Goal: Navigation & Orientation: Understand site structure

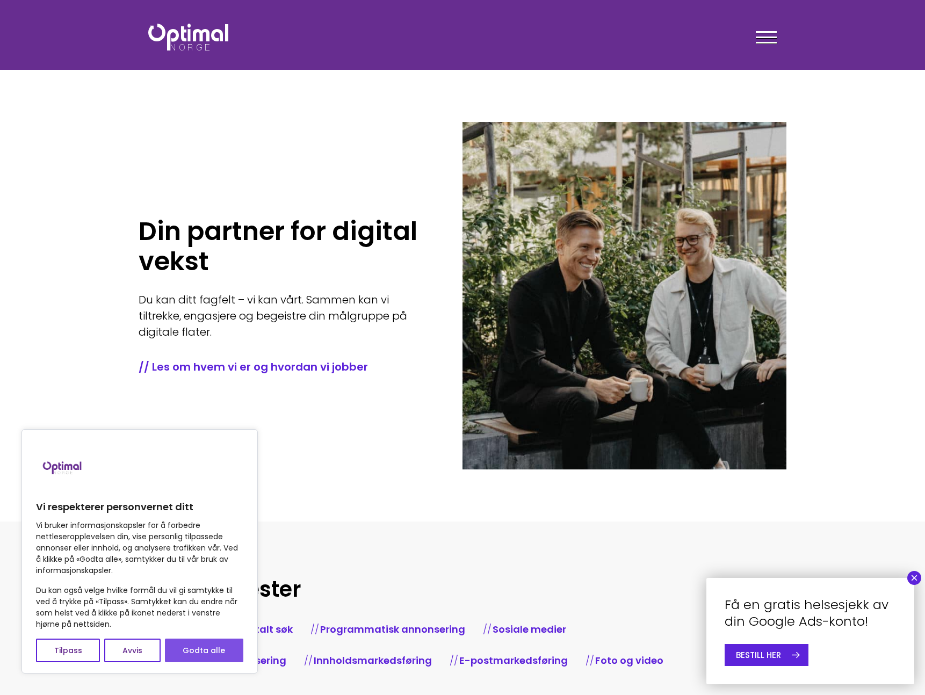
click at [194, 657] on button "Godta alle" at bounding box center [204, 650] width 78 height 24
checkbox input "true"
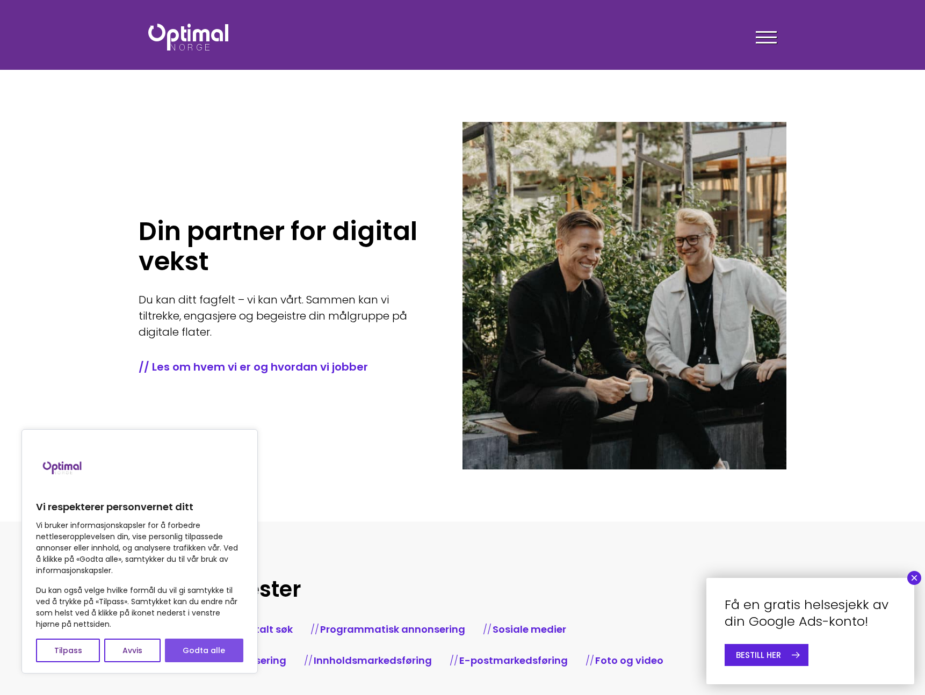
checkbox input "true"
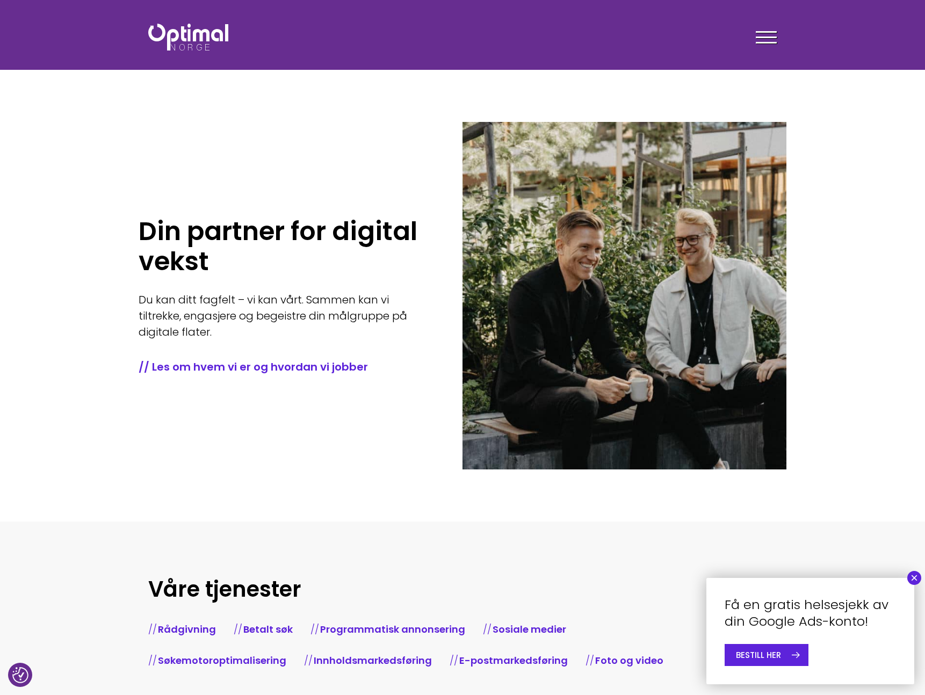
click at [766, 34] on div at bounding box center [765, 39] width 21 height 27
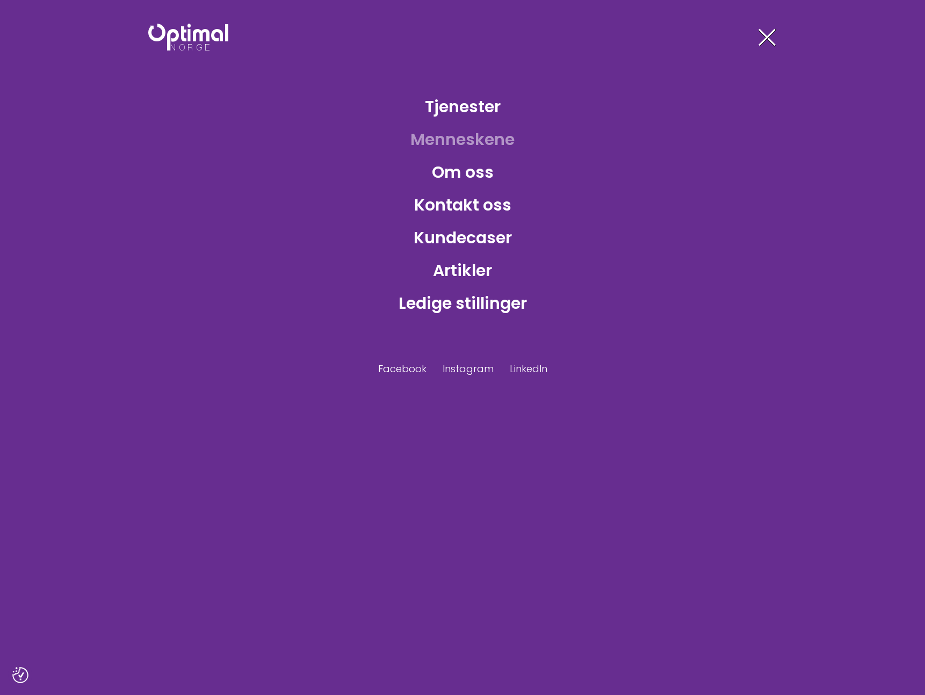
click at [467, 140] on link "Menneskene" at bounding box center [462, 139] width 121 height 35
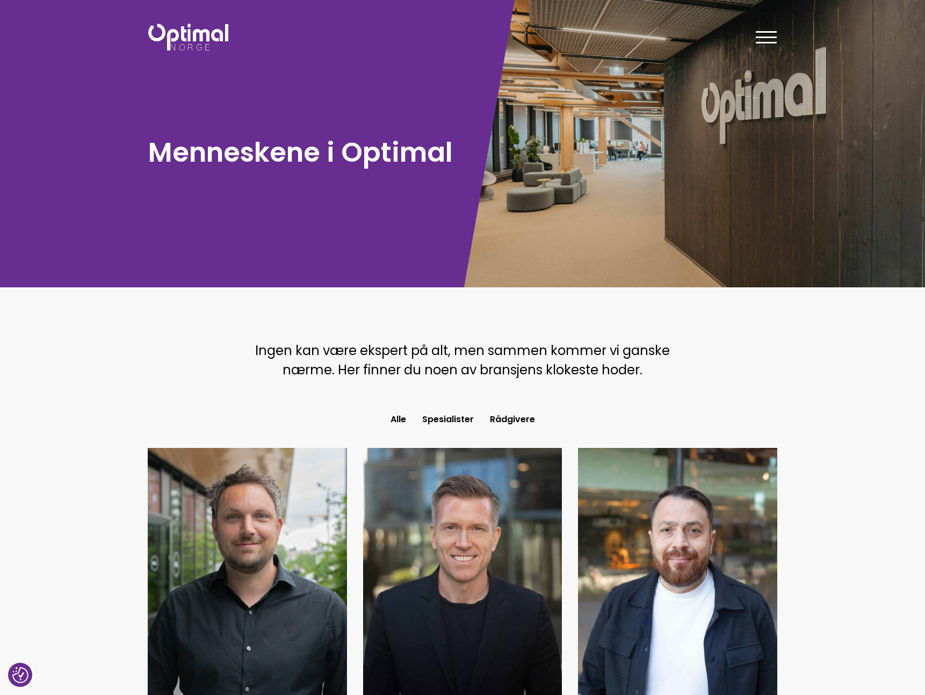
click at [764, 40] on div at bounding box center [765, 39] width 21 height 27
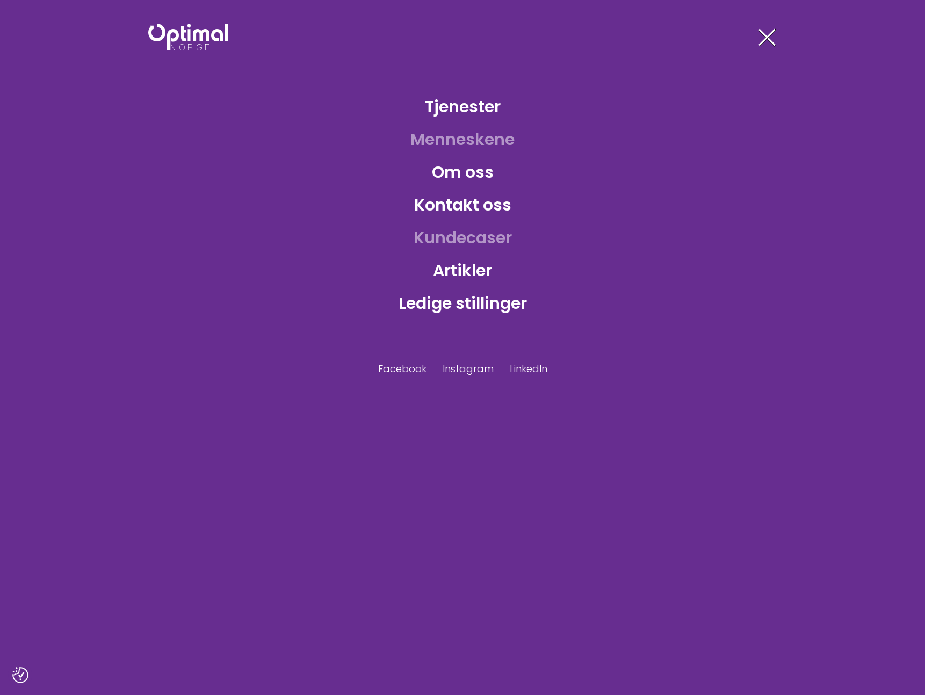
click at [470, 241] on link "Kundecaser" at bounding box center [462, 237] width 115 height 35
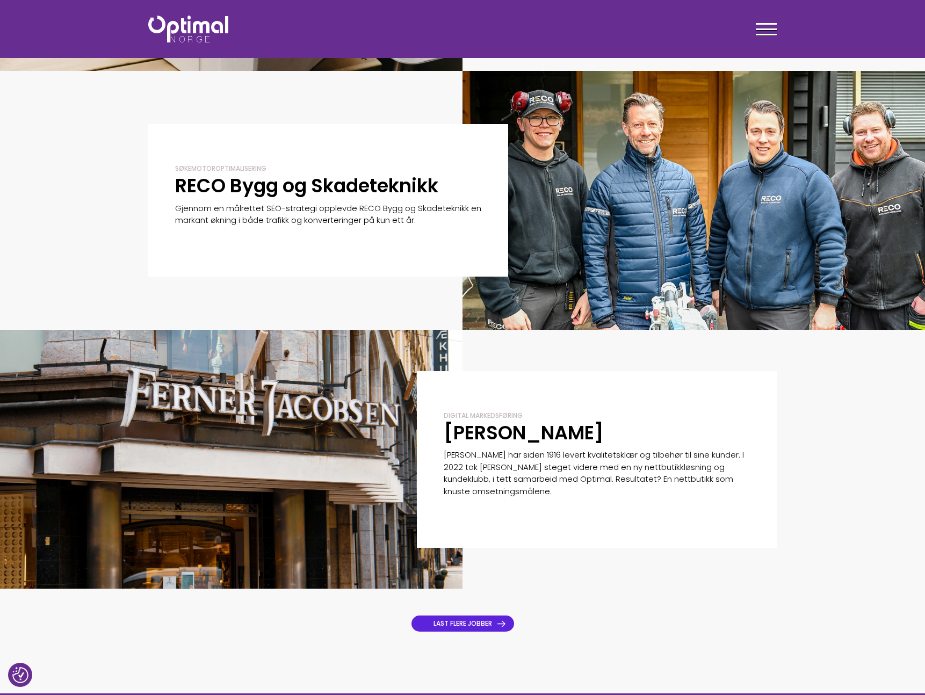
scroll to position [488, 0]
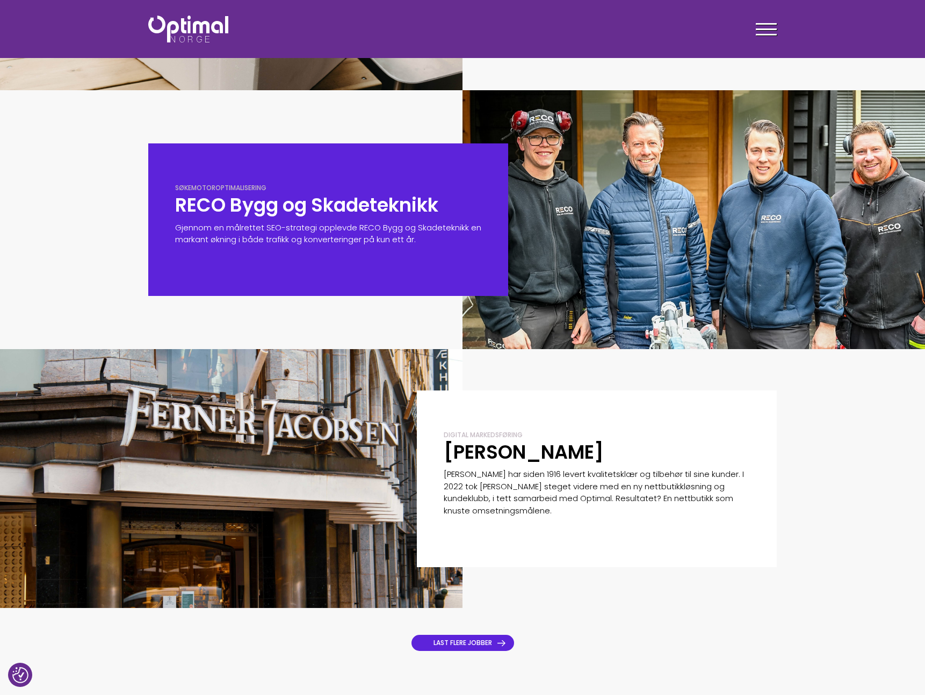
click at [398, 215] on h2 "RECO Bygg og Skadeteknikk" at bounding box center [328, 205] width 306 height 25
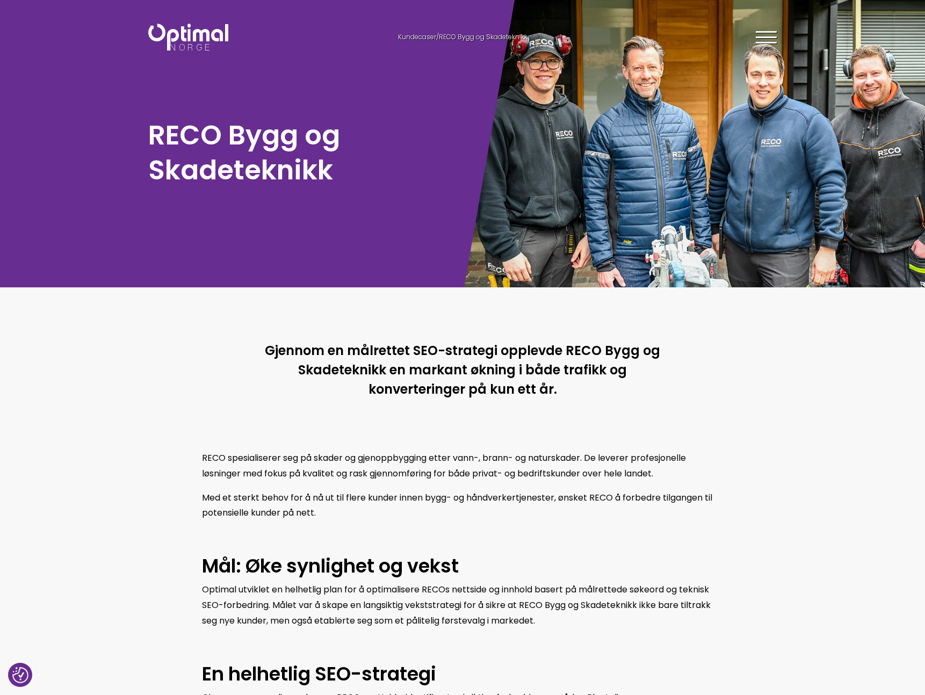
click at [182, 46] on img at bounding box center [188, 37] width 80 height 27
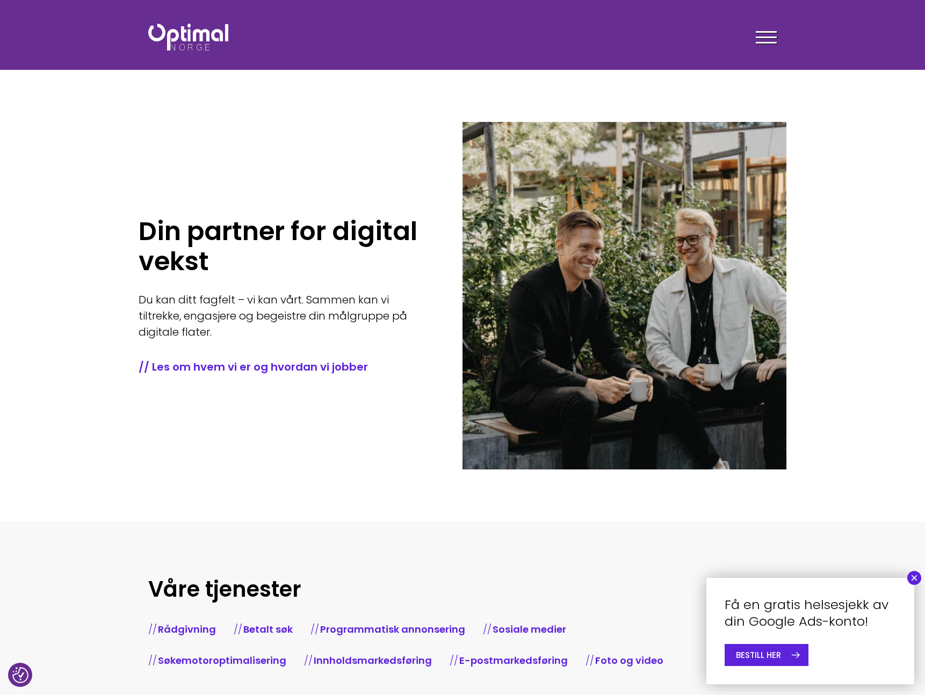
click at [762, 37] on span at bounding box center [765, 38] width 21 height 2
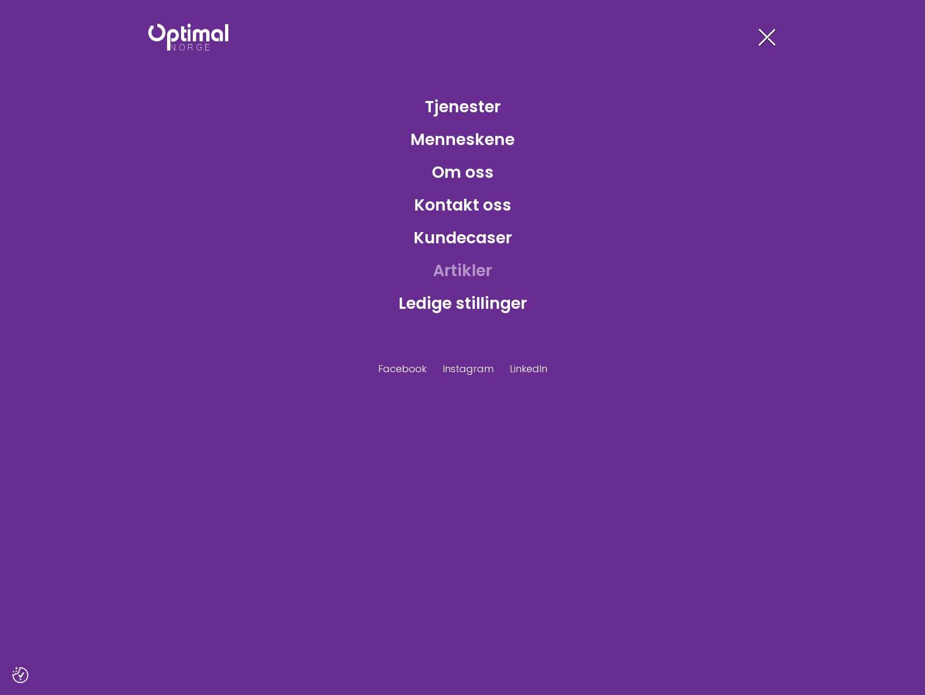
click at [459, 274] on link "Artikler" at bounding box center [462, 270] width 76 height 35
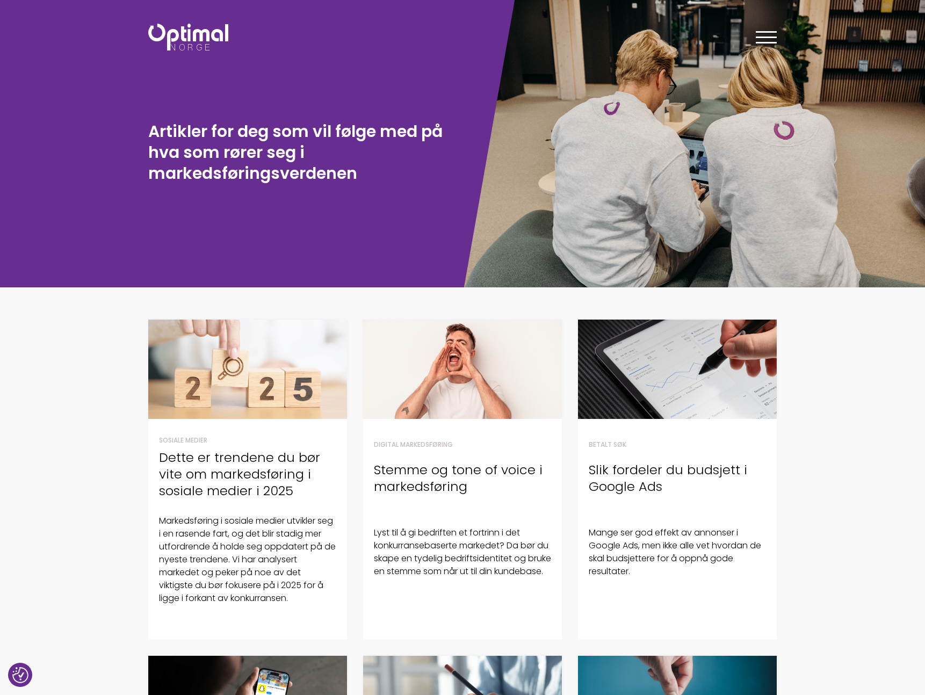
click at [766, 38] on div at bounding box center [765, 39] width 21 height 27
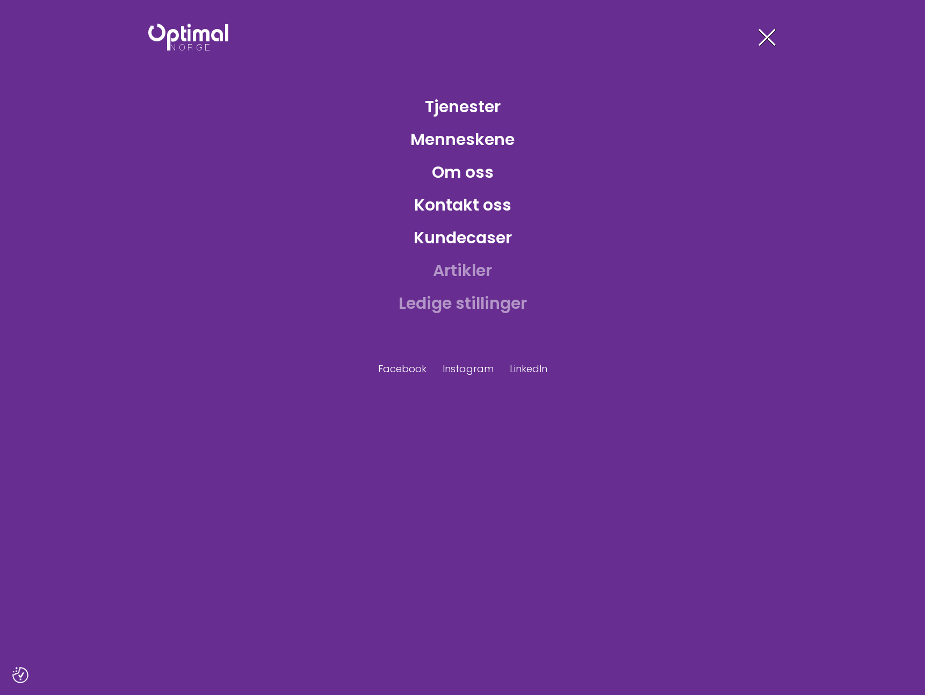
click at [466, 308] on link "Ledige stillinger" at bounding box center [462, 303] width 145 height 35
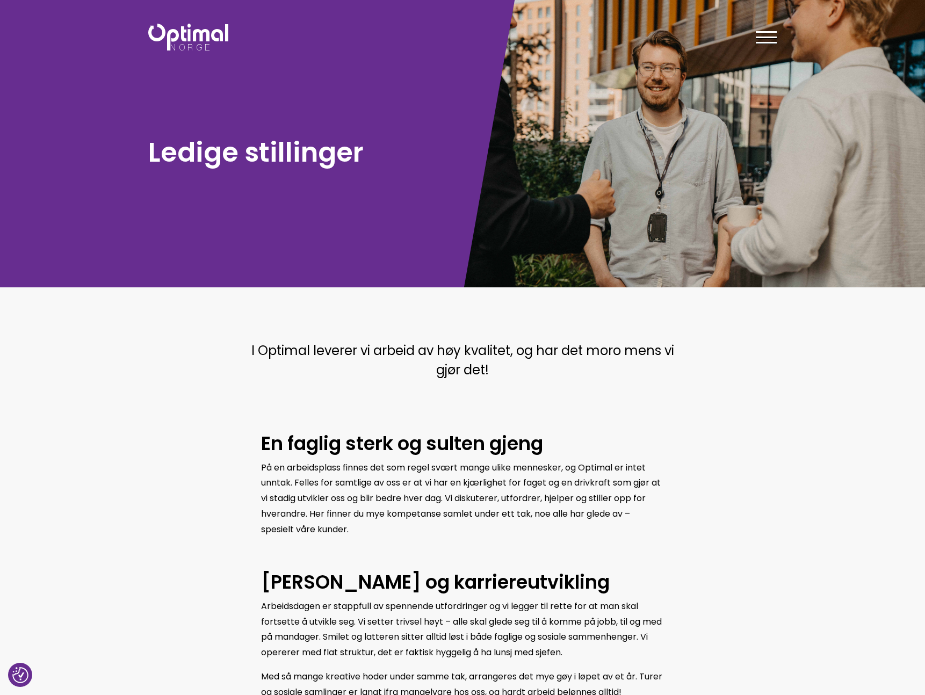
click at [770, 37] on span at bounding box center [765, 38] width 21 height 2
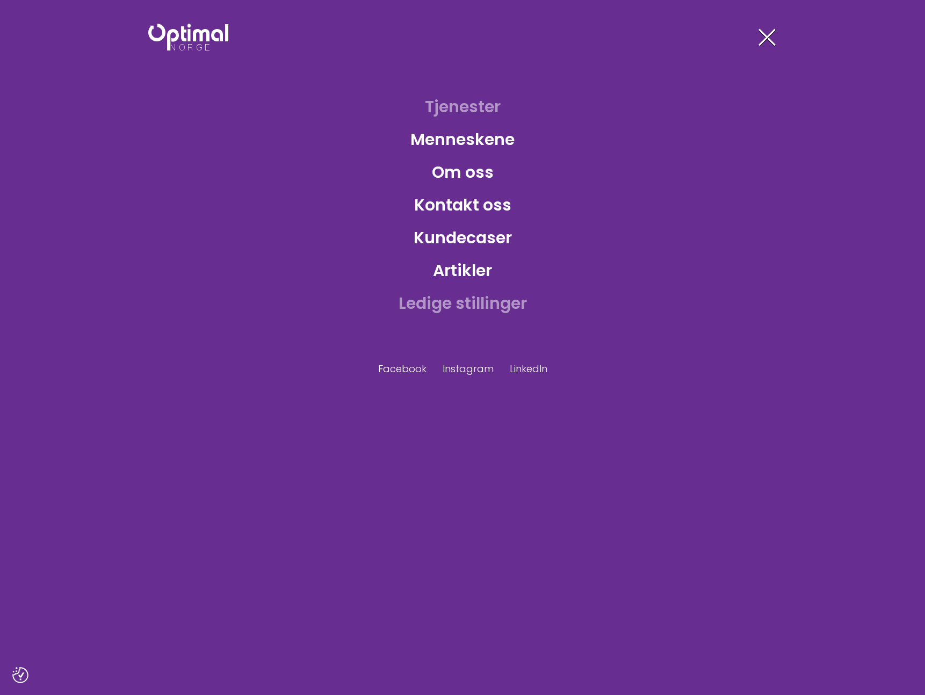
click at [456, 107] on link "Tjenester" at bounding box center [462, 106] width 93 height 35
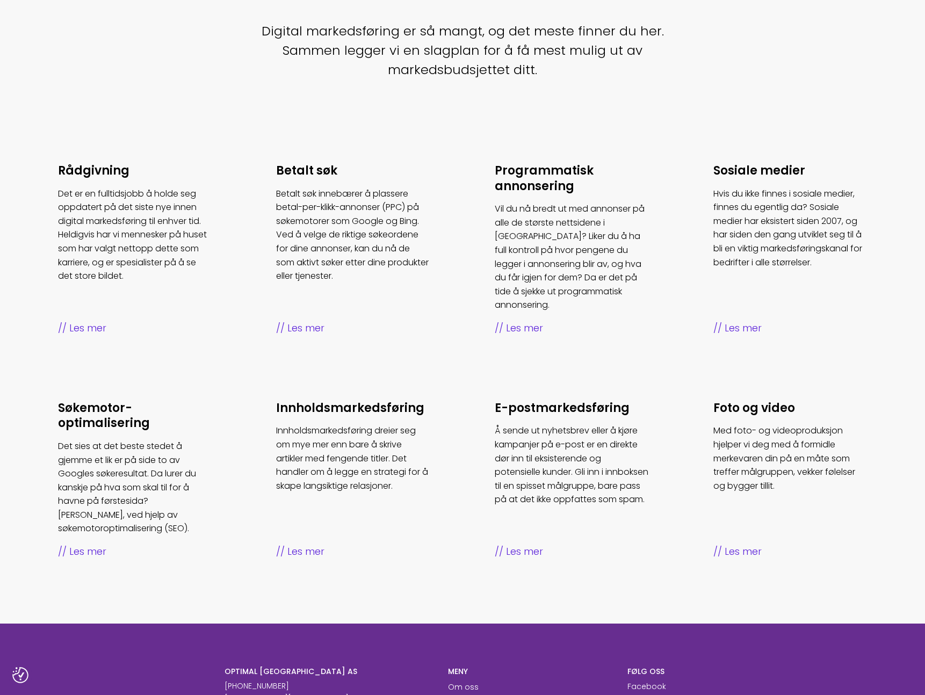
scroll to position [513, 0]
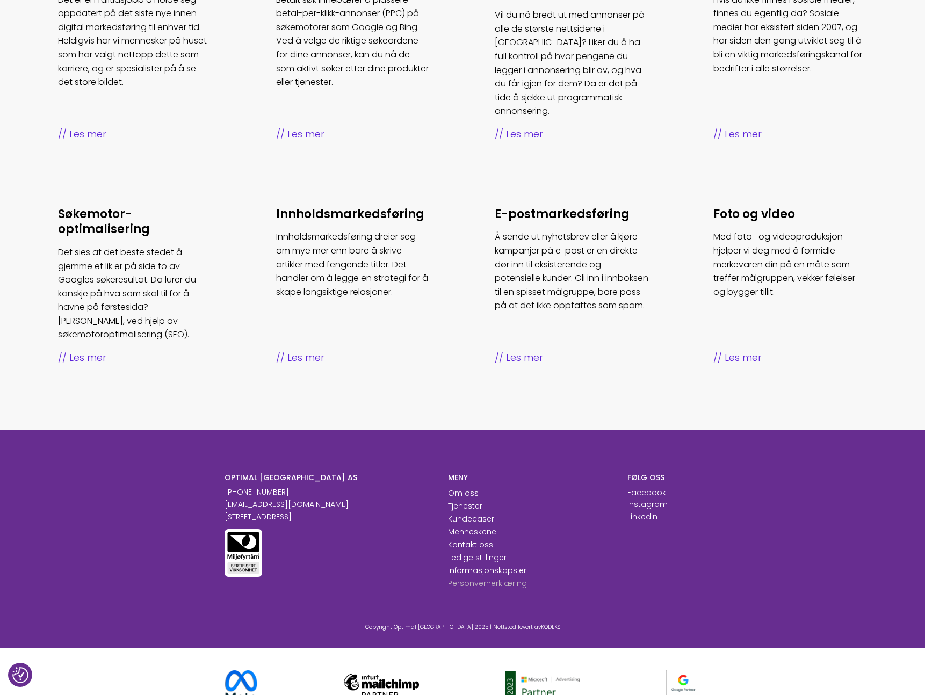
click at [503, 578] on link "Personvernerklæring" at bounding box center [487, 583] width 79 height 11
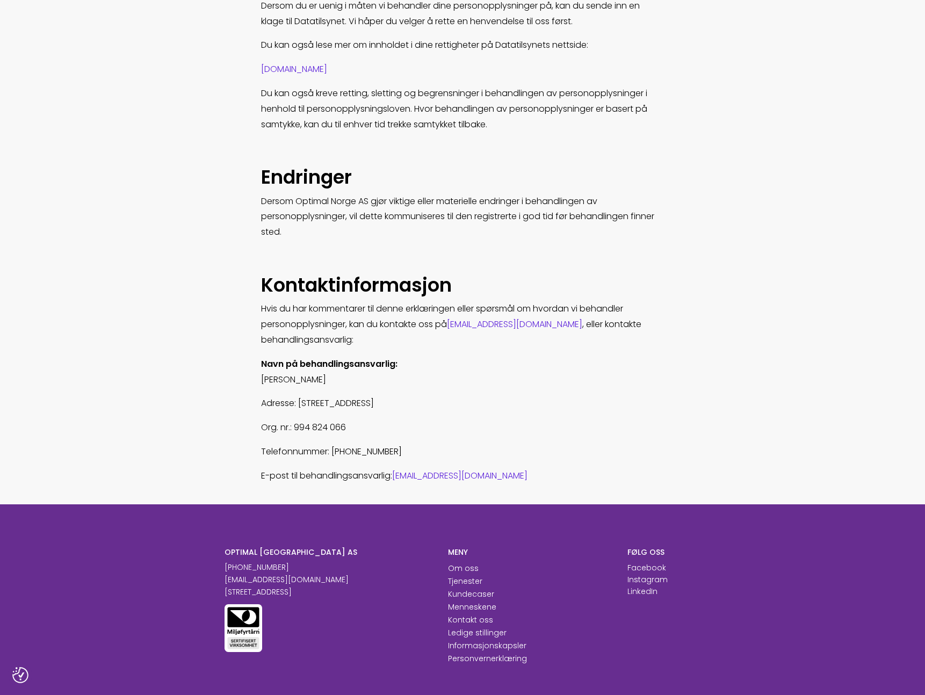
scroll to position [3271, 0]
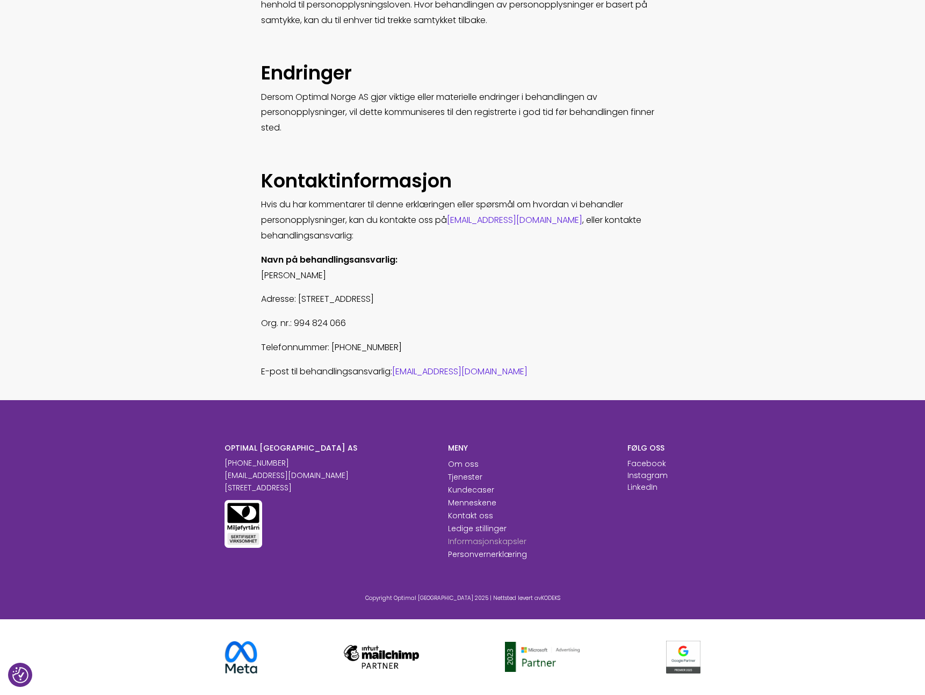
click at [489, 540] on link "Informasjonskapsler" at bounding box center [487, 541] width 78 height 11
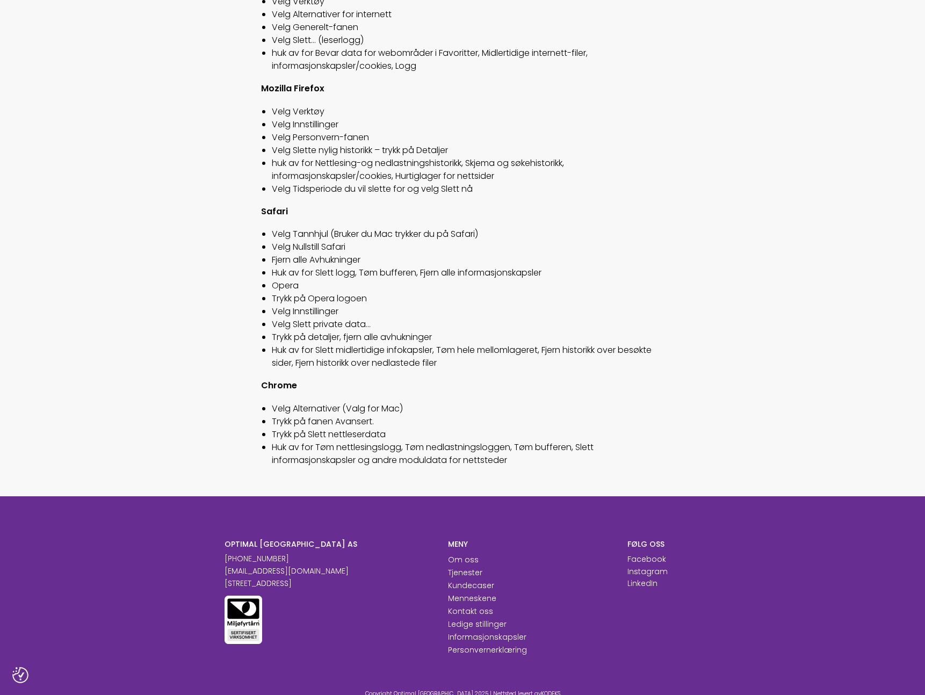
scroll to position [1145, 0]
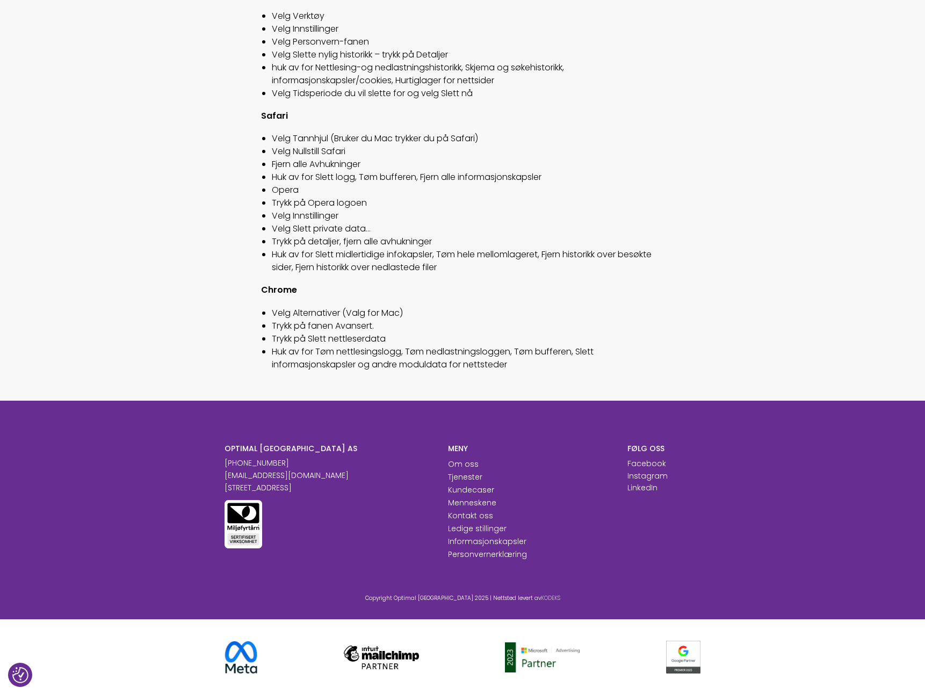
click at [541, 595] on link "KODEKS" at bounding box center [550, 598] width 19 height 8
